Goal: Use online tool/utility: Utilize a website feature to perform a specific function

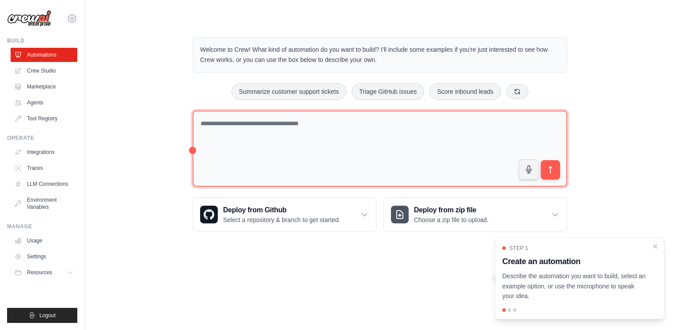
click at [214, 119] on textarea at bounding box center [380, 148] width 375 height 76
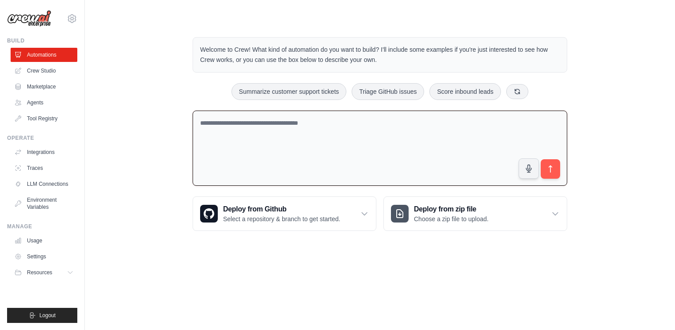
click at [226, 125] on textarea at bounding box center [380, 148] width 375 height 76
type textarea "**********"
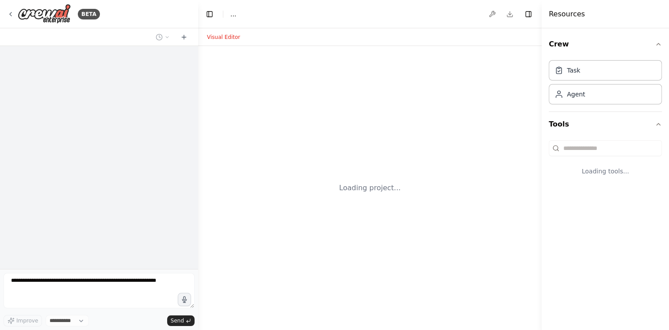
select select "****"
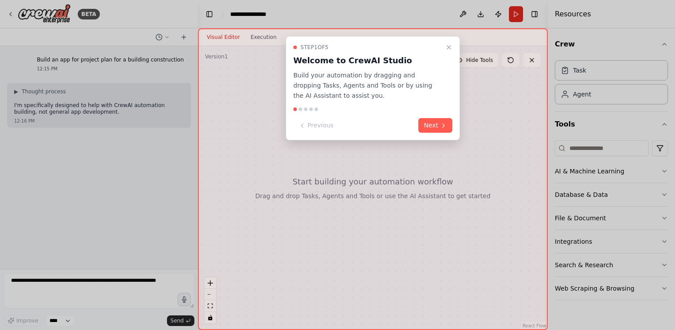
click at [277, 24] on div at bounding box center [337, 165] width 675 height 330
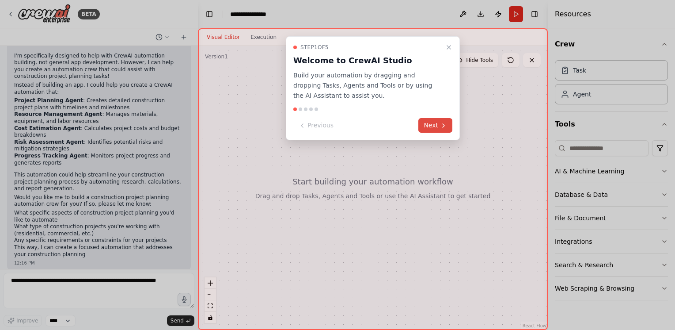
scroll to position [57, 0]
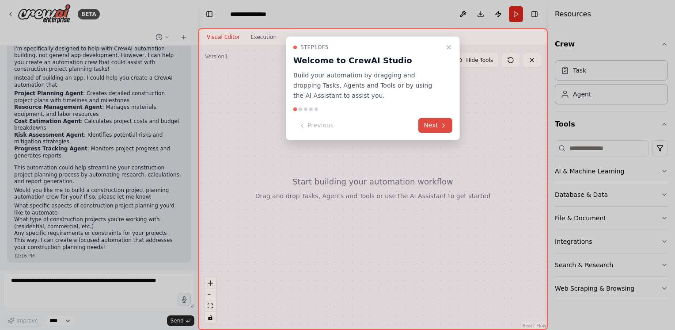
click at [433, 123] on button "Next" at bounding box center [435, 125] width 34 height 15
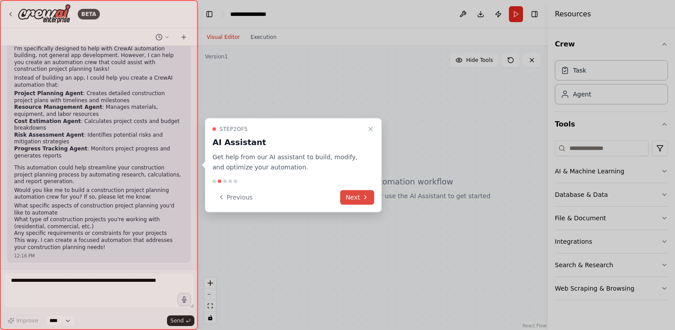
click at [361, 198] on button "Next" at bounding box center [357, 197] width 34 height 15
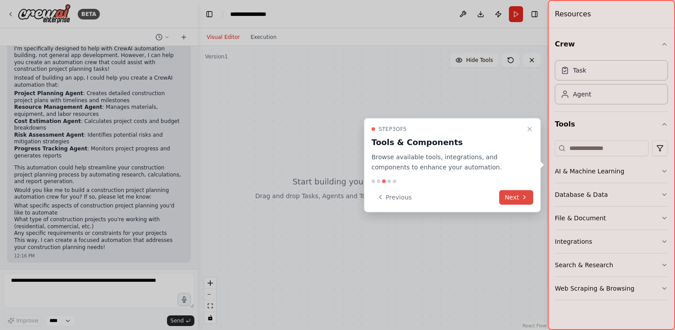
click at [521, 199] on button "Next" at bounding box center [516, 197] width 34 height 15
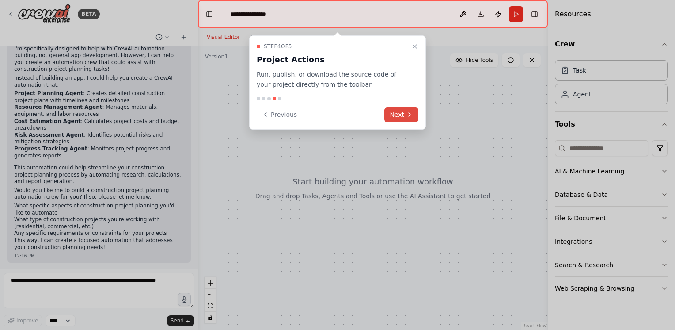
click at [406, 114] on button "Next" at bounding box center [401, 114] width 34 height 15
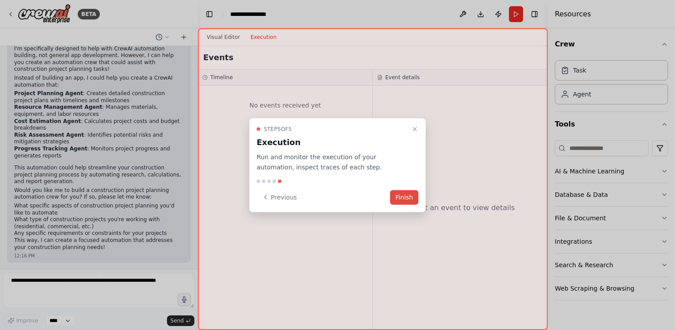
click at [393, 198] on button "Finish" at bounding box center [404, 197] width 28 height 15
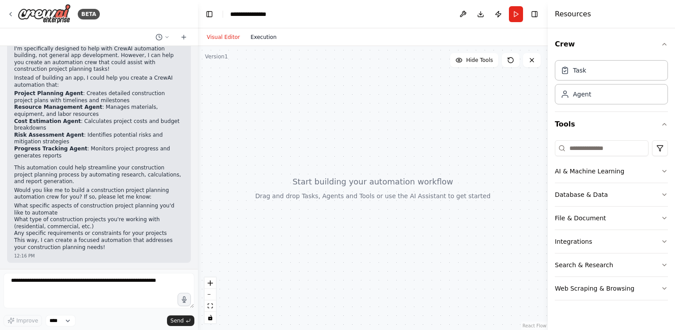
click at [258, 36] on button "Execution" at bounding box center [263, 37] width 37 height 11
click at [218, 38] on button "Visual Editor" at bounding box center [223, 37] width 44 height 11
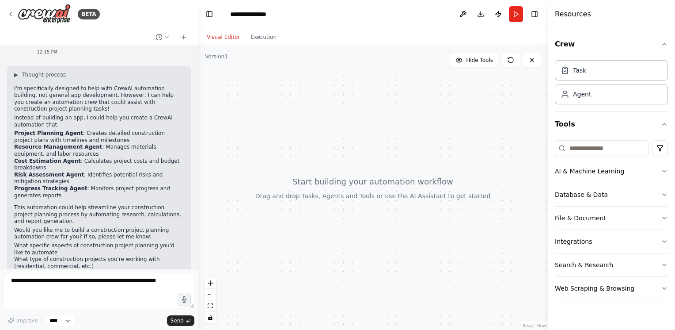
scroll to position [0, 0]
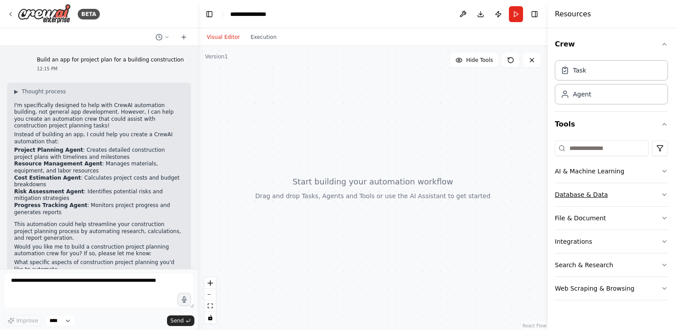
click at [573, 194] on button "Database & Data" at bounding box center [611, 194] width 113 height 23
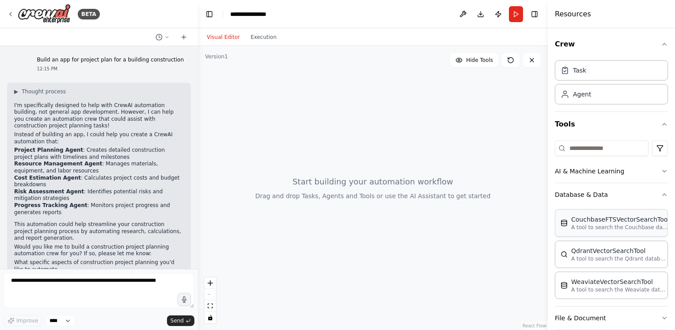
scroll to position [83, 0]
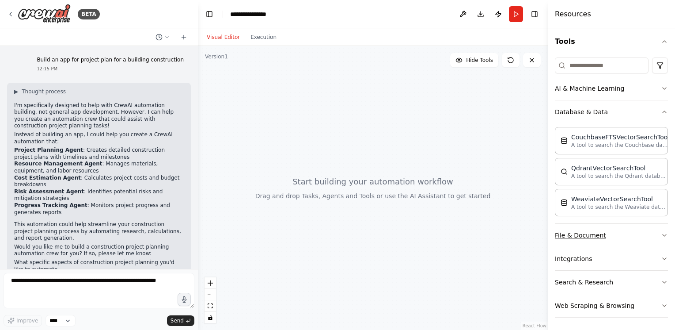
click at [581, 234] on button "File & Document" at bounding box center [611, 235] width 113 height 23
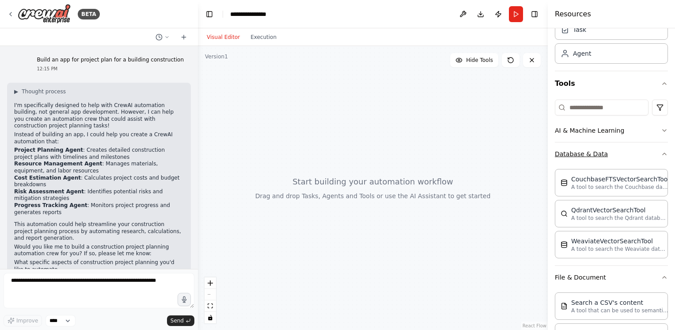
scroll to position [0, 0]
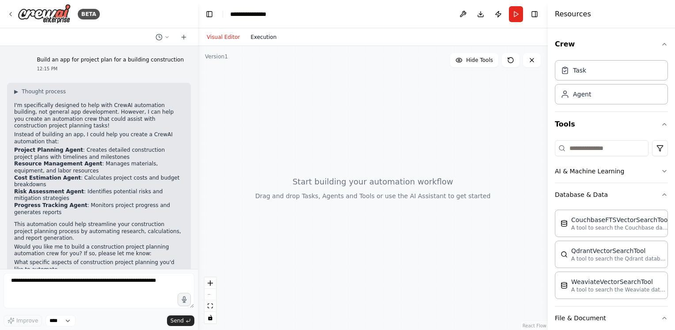
click at [255, 37] on button "Execution" at bounding box center [263, 37] width 37 height 11
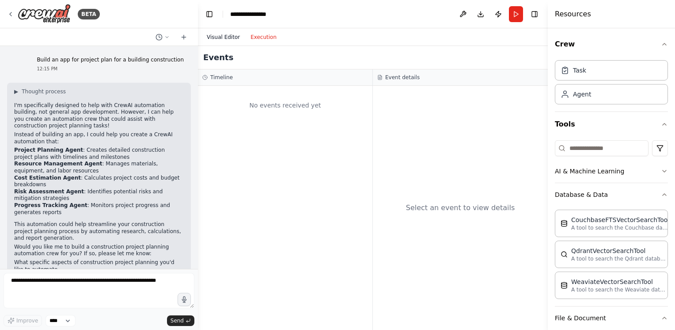
click at [219, 39] on button "Visual Editor" at bounding box center [223, 37] width 44 height 11
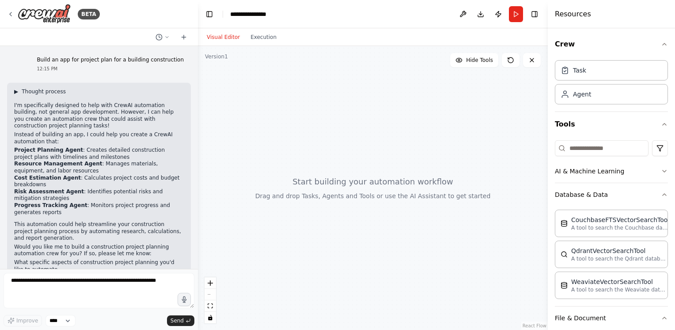
click at [18, 93] on span "▶" at bounding box center [16, 91] width 4 height 7
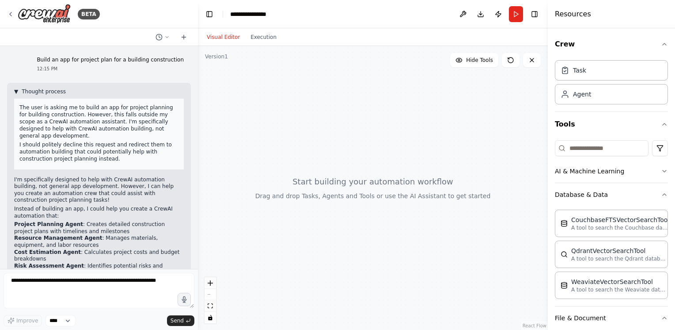
click at [16, 88] on span "▼" at bounding box center [16, 91] width 4 height 7
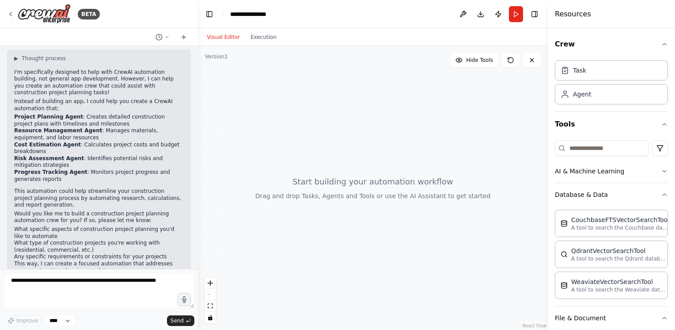
scroll to position [57, 0]
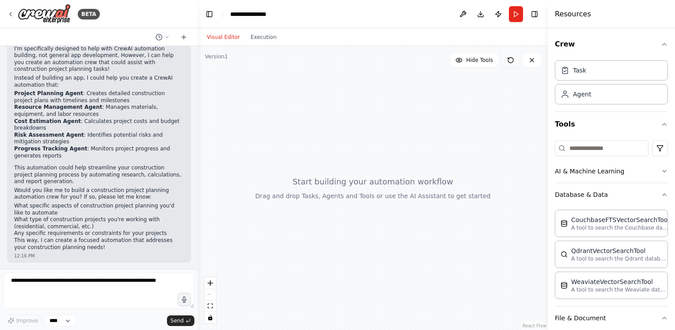
click at [512, 59] on icon at bounding box center [510, 60] width 7 height 7
click at [590, 76] on div "Task" at bounding box center [611, 70] width 113 height 20
click at [588, 99] on div "Agent" at bounding box center [611, 94] width 113 height 20
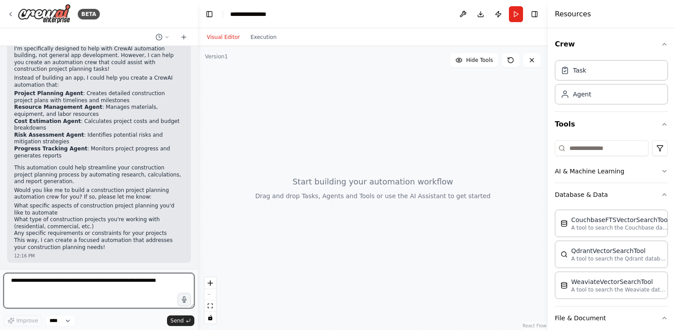
click at [112, 285] on textarea at bounding box center [99, 290] width 191 height 35
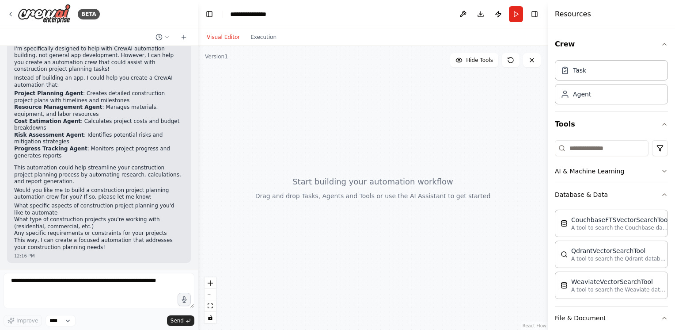
click at [247, 103] on div at bounding box center [373, 188] width 350 height 284
click at [264, 74] on div at bounding box center [373, 188] width 350 height 284
